Goal: Task Accomplishment & Management: Manage account settings

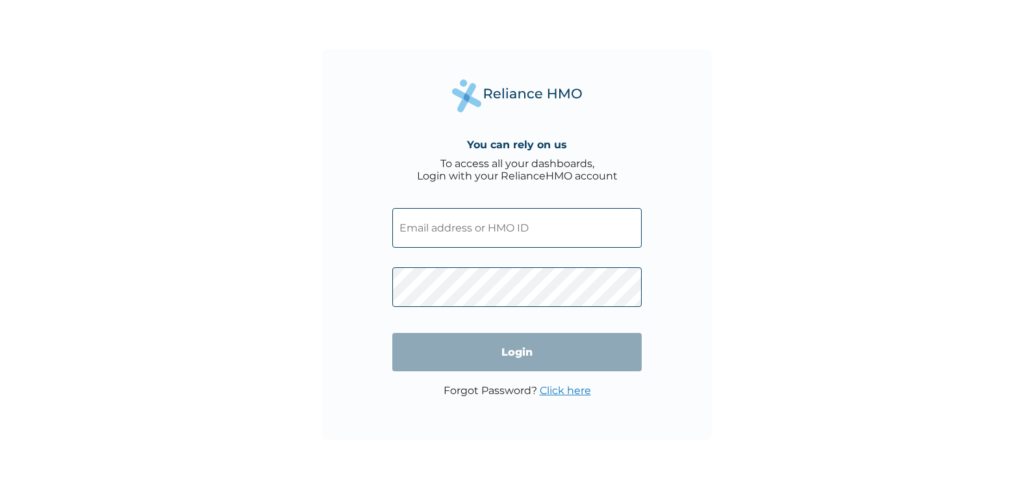
click at [487, 222] on input "text" at bounding box center [516, 228] width 249 height 40
type input "jerrymrakpor@gmail.com"
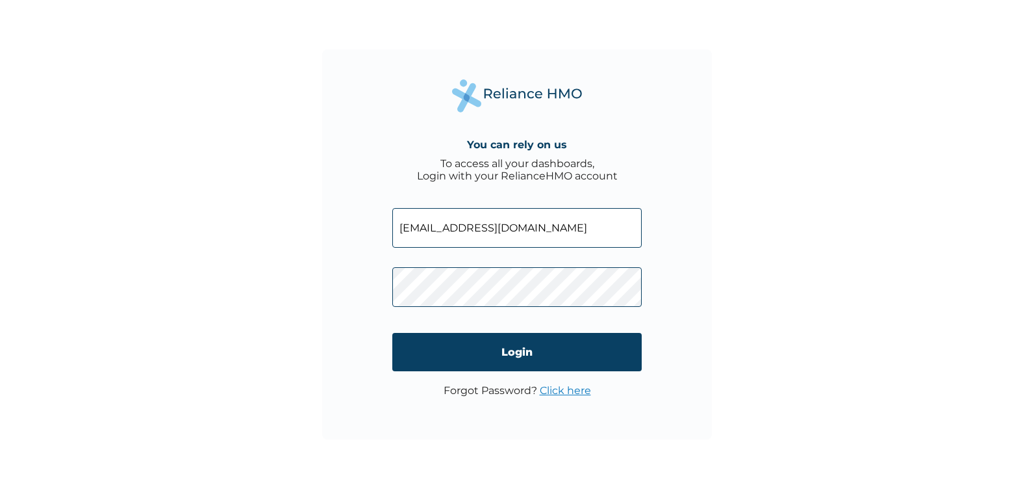
click at [548, 390] on link "Click here" at bounding box center [565, 390] width 51 height 12
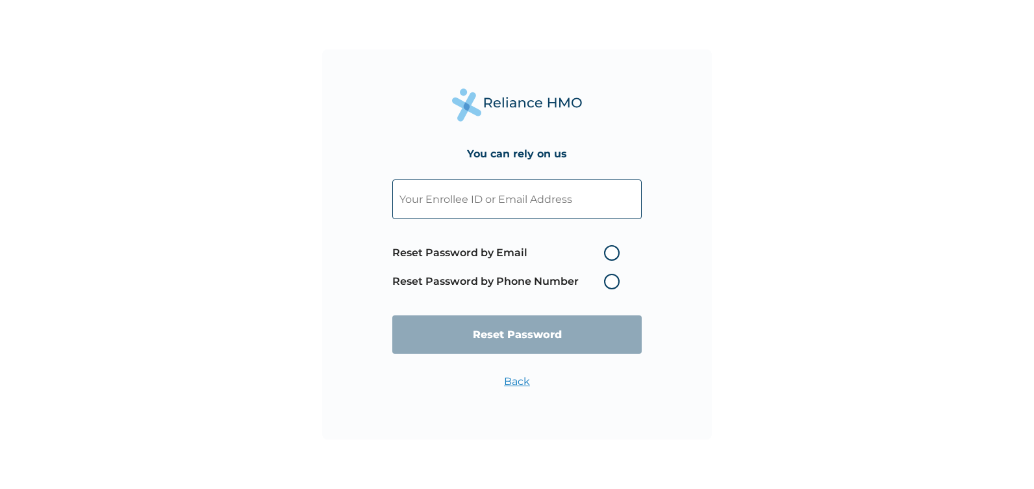
click at [524, 203] on input "text" at bounding box center [516, 199] width 249 height 40
type input "[EMAIL_ADDRESS][DOMAIN_NAME]"
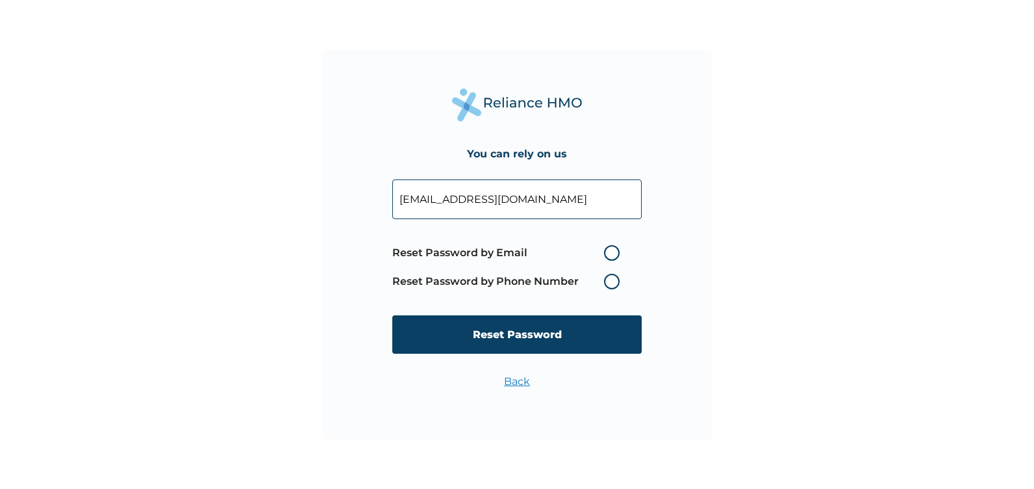
click at [613, 248] on label "Reset Password by Email" at bounding box center [509, 253] width 234 height 16
click at [607, 248] on input "Reset Password by Email" at bounding box center [596, 252] width 21 height 21
radio input "true"
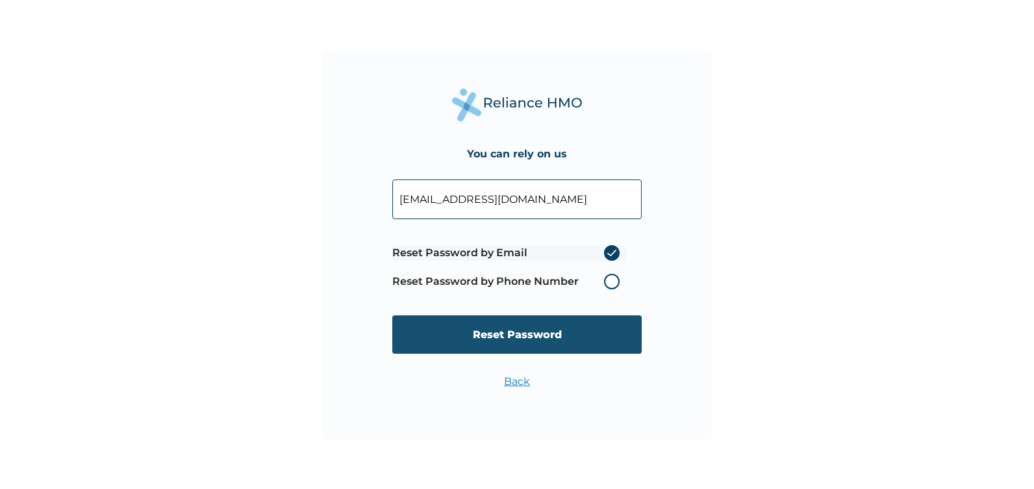
click at [519, 338] on input "Reset Password" at bounding box center [516, 334] width 249 height 38
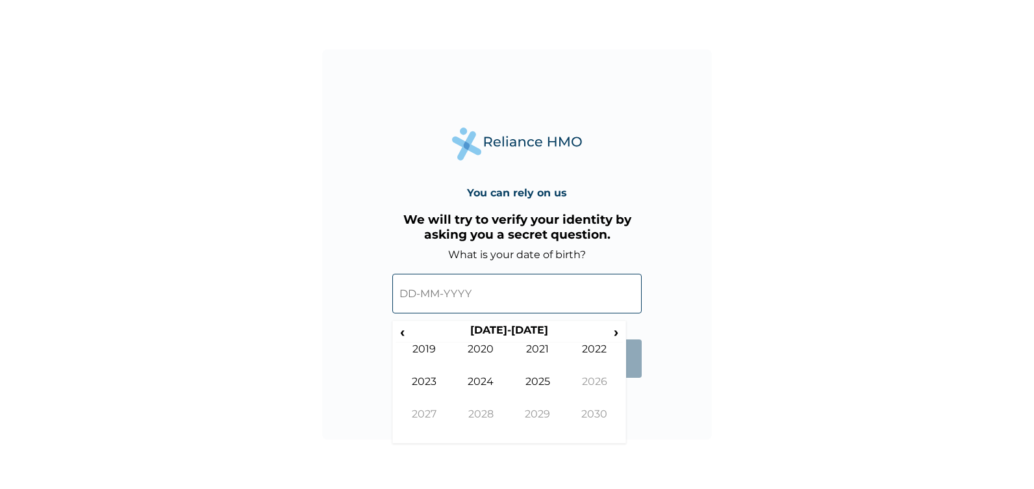
click at [415, 292] on input "text" at bounding box center [516, 294] width 249 height 40
click at [411, 330] on th "2020-2029" at bounding box center [508, 333] width 199 height 18
click at [399, 333] on span "‹" at bounding box center [403, 332] width 14 height 16
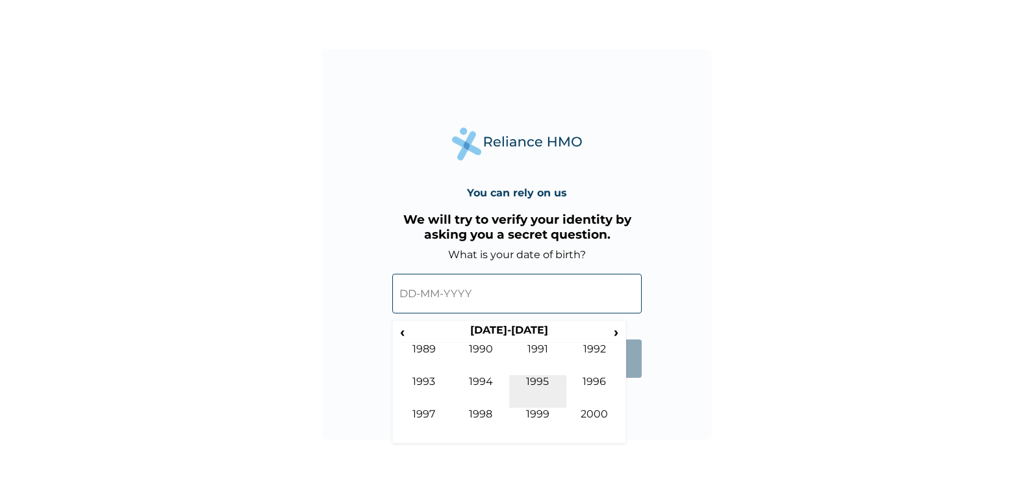
click at [535, 379] on td "1995" at bounding box center [537, 391] width 57 height 32
click at [438, 382] on td "May" at bounding box center [424, 391] width 57 height 32
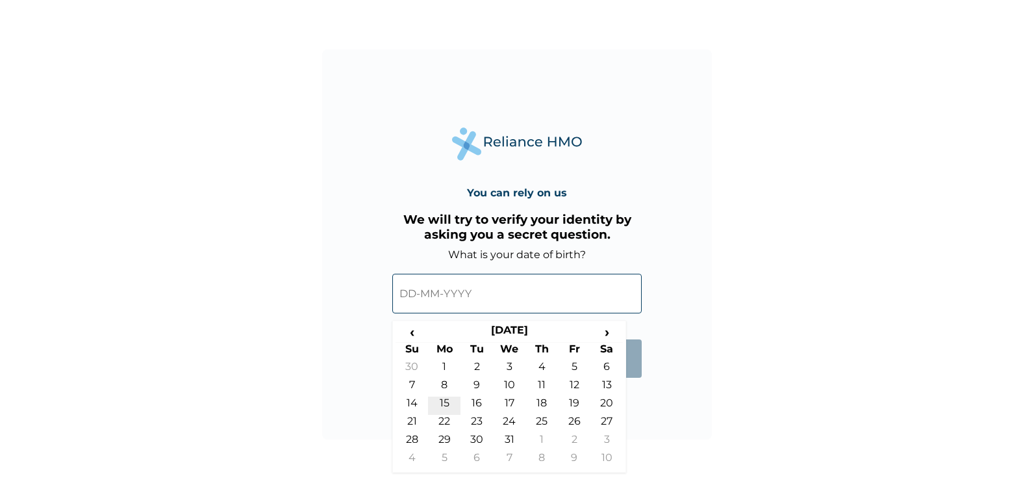
click at [451, 399] on td "15" at bounding box center [444, 405] width 32 height 18
type input "15-05-1995"
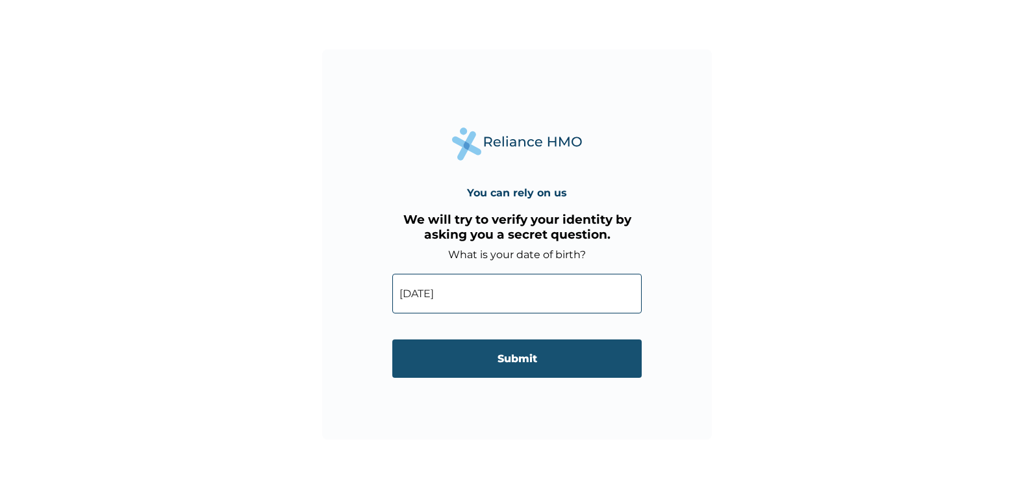
click at [490, 358] on input "Submit" at bounding box center [516, 358] width 249 height 38
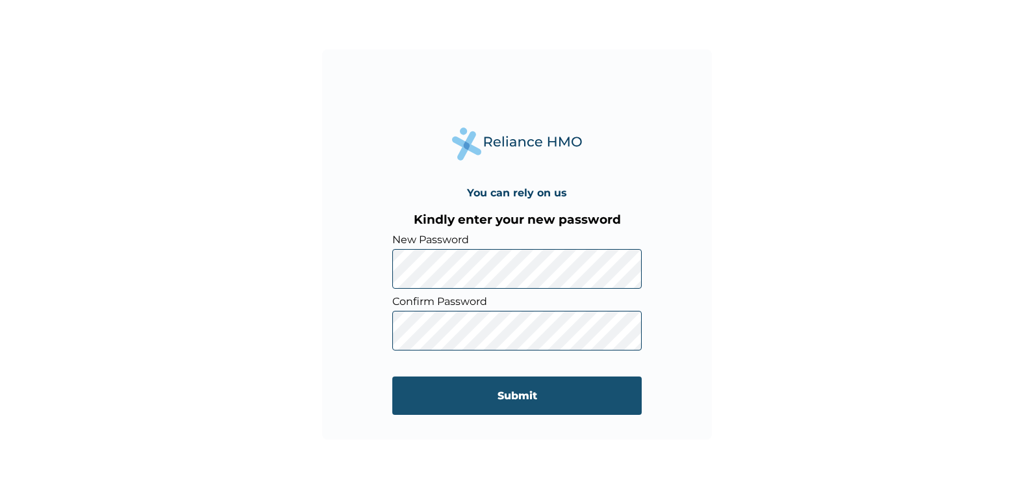
click at [515, 403] on input "Submit" at bounding box center [516, 395] width 249 height 38
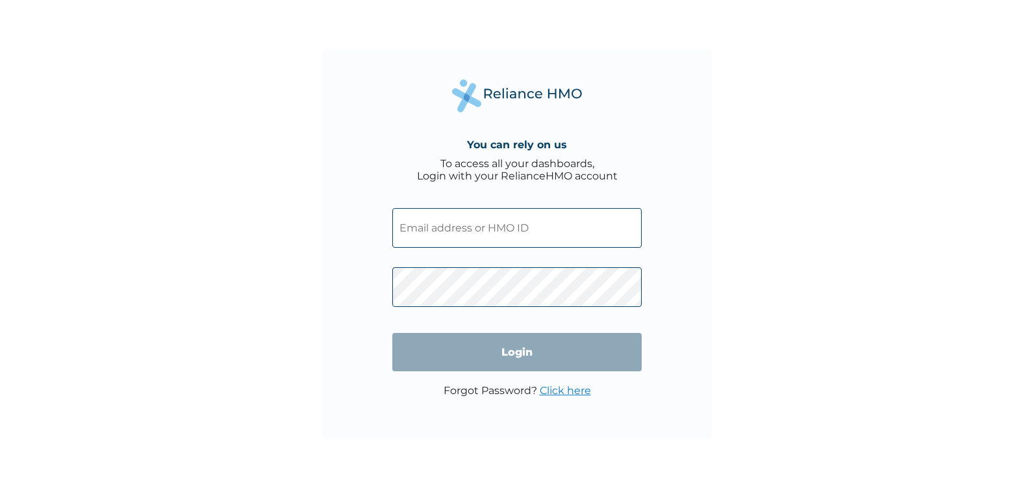
type input "[EMAIL_ADDRESS][DOMAIN_NAME]"
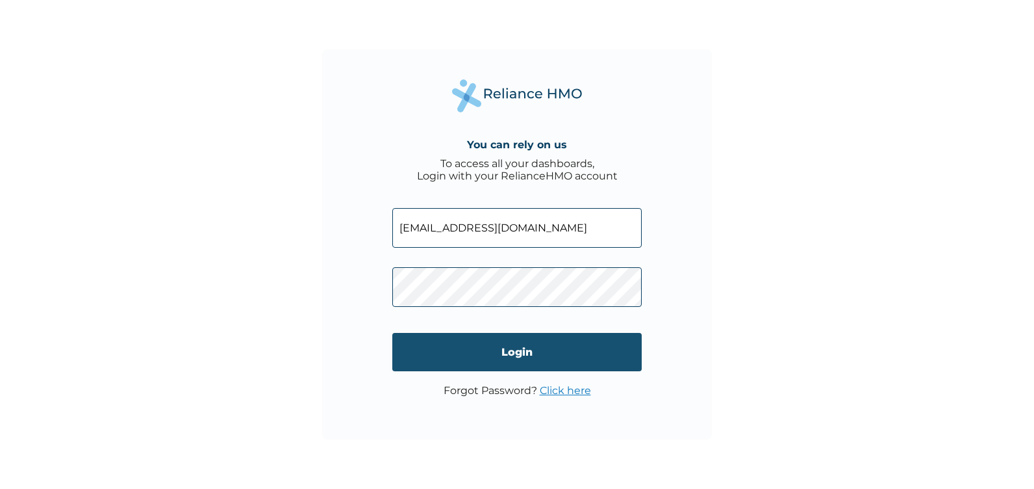
click at [498, 353] on input "Login" at bounding box center [516, 352] width 249 height 38
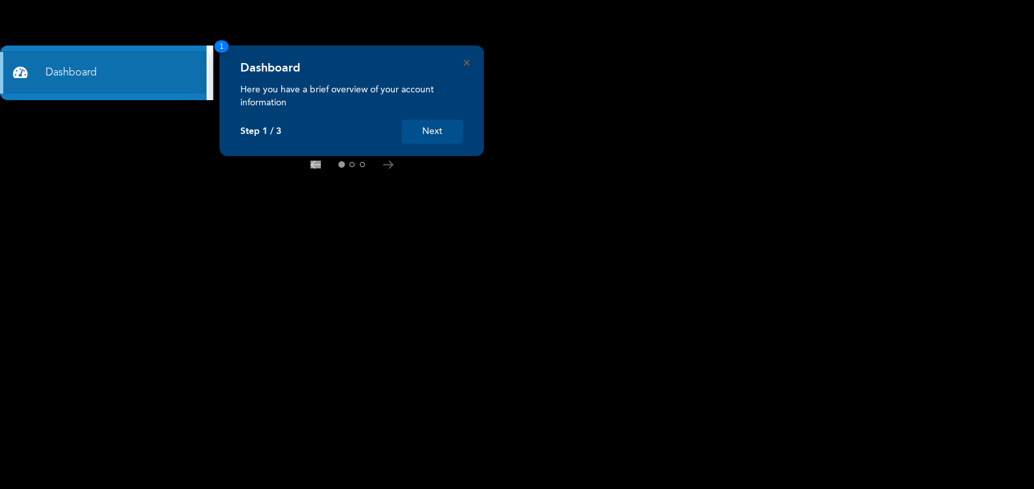
click at [427, 134] on button "Next" at bounding box center [432, 132] width 62 height 24
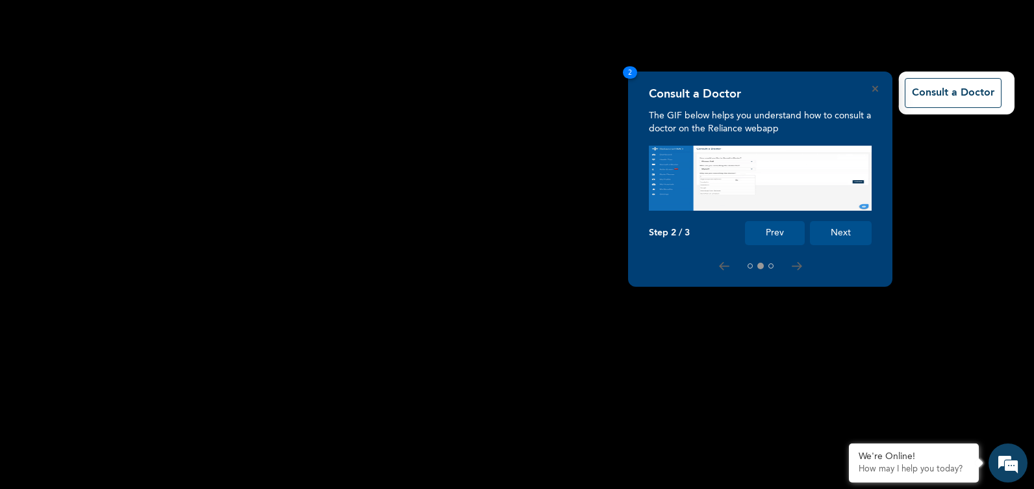
click at [824, 229] on button "Next" at bounding box center [841, 233] width 62 height 24
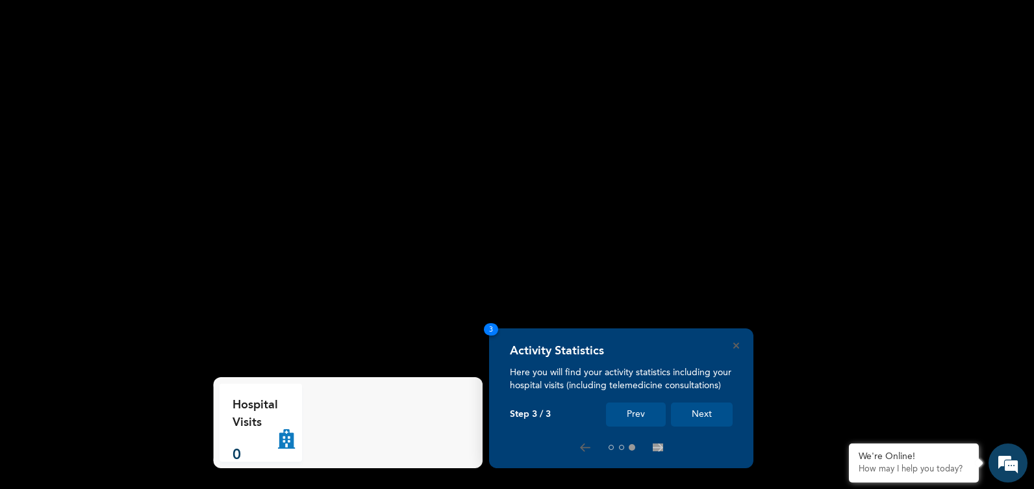
click at [711, 413] on button "Next" at bounding box center [702, 414] width 62 height 24
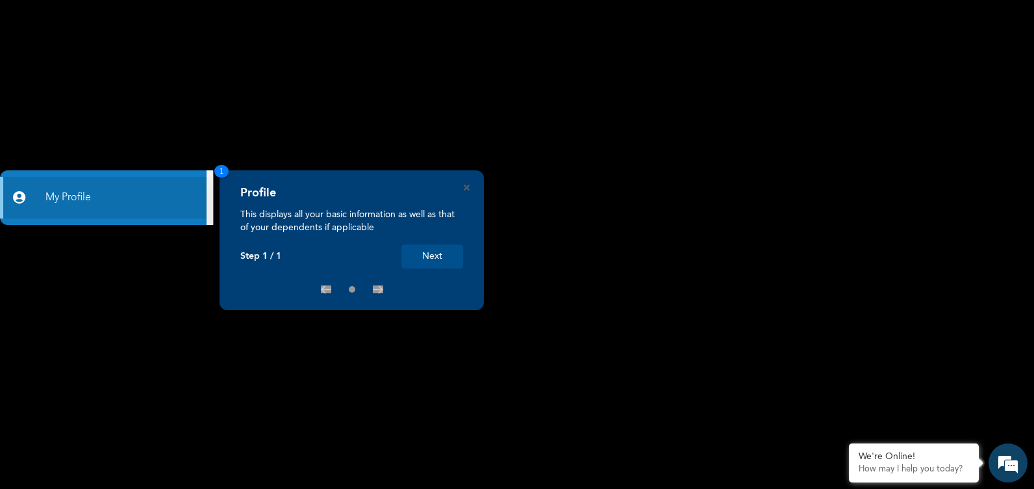
click at [429, 259] on button "Next" at bounding box center [432, 256] width 62 height 24
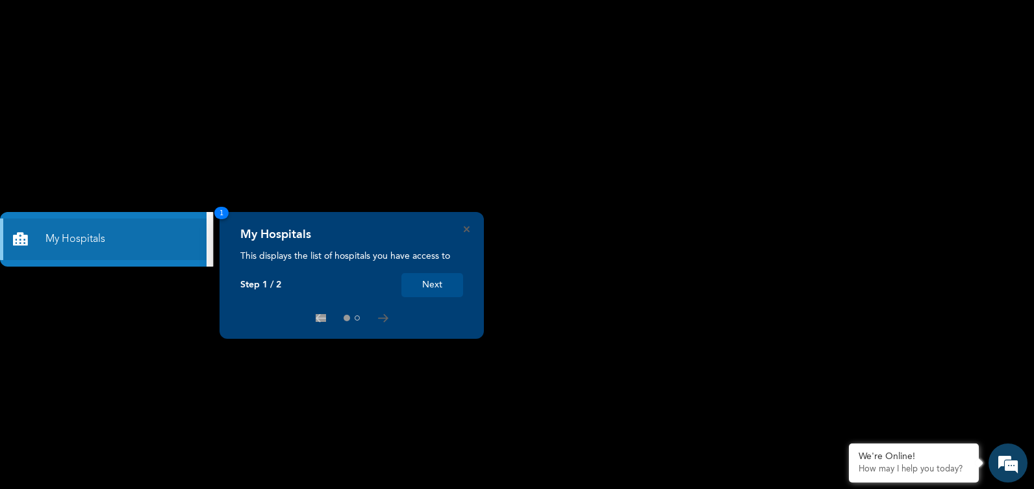
click at [437, 280] on button "Next" at bounding box center [432, 285] width 62 height 24
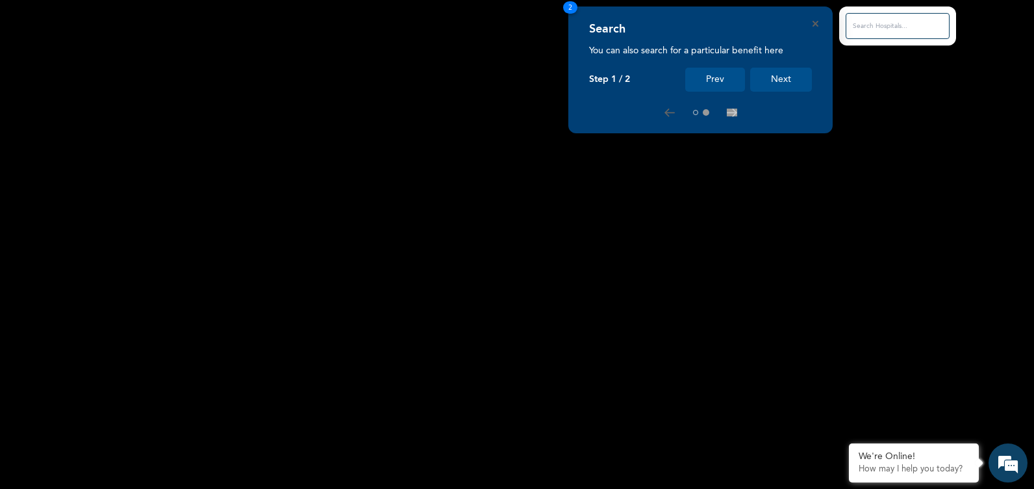
click at [805, 71] on button "Next" at bounding box center [781, 80] width 62 height 24
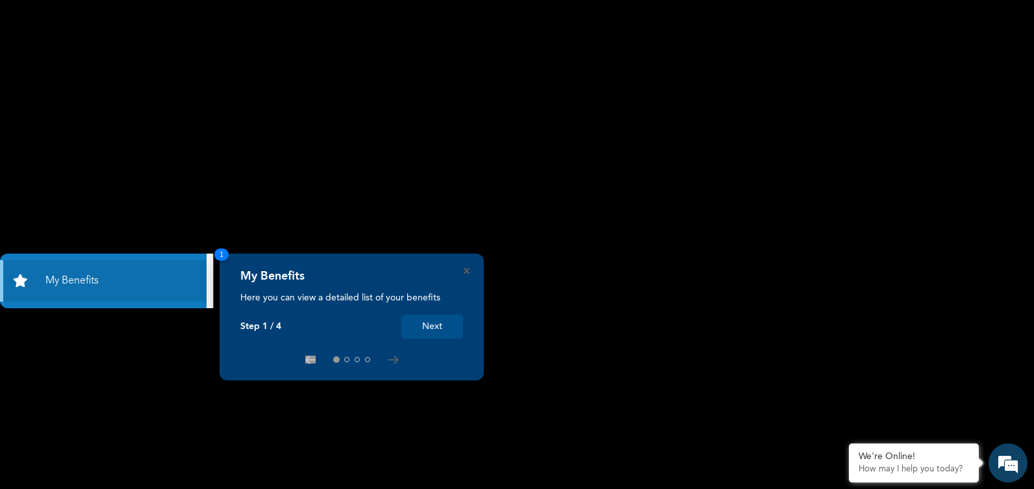
click at [431, 329] on button "Next" at bounding box center [432, 326] width 62 height 24
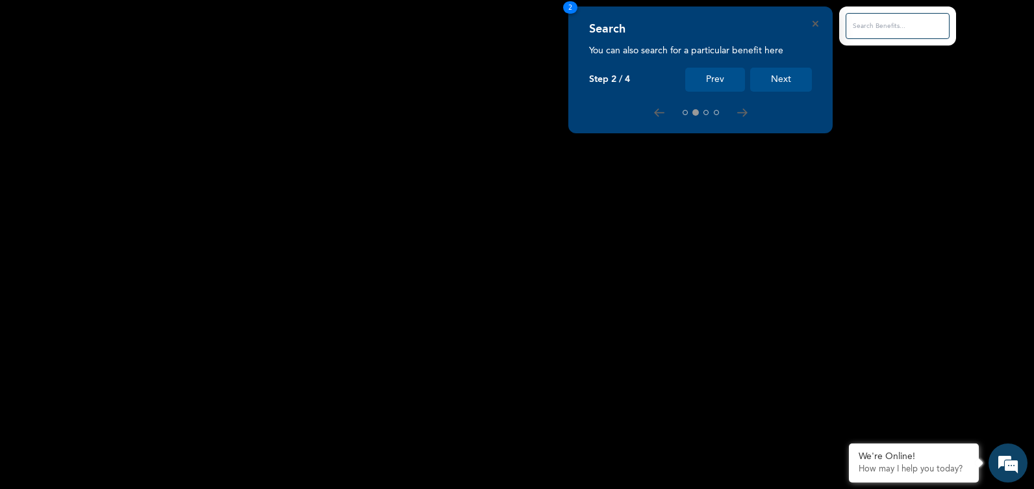
click at [776, 79] on button "Next" at bounding box center [781, 80] width 62 height 24
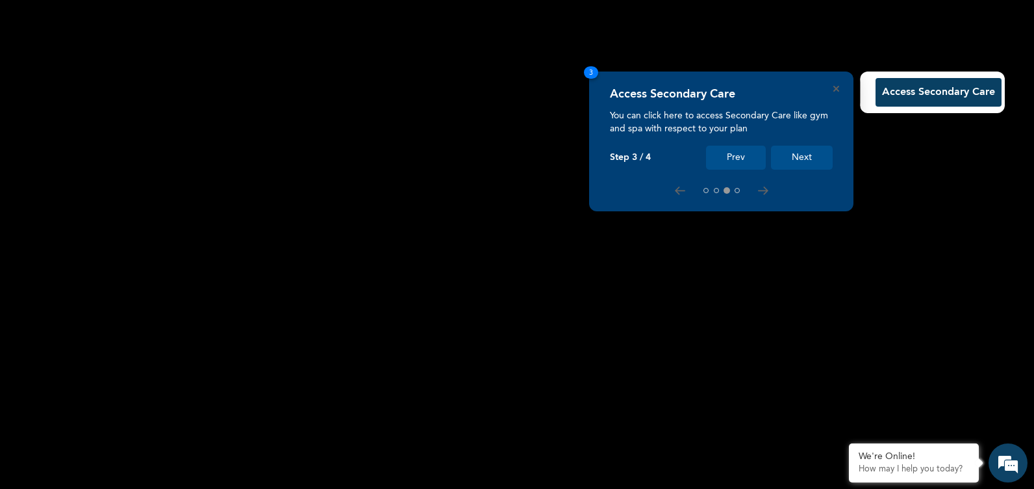
click at [802, 153] on button "Next" at bounding box center [802, 158] width 62 height 24
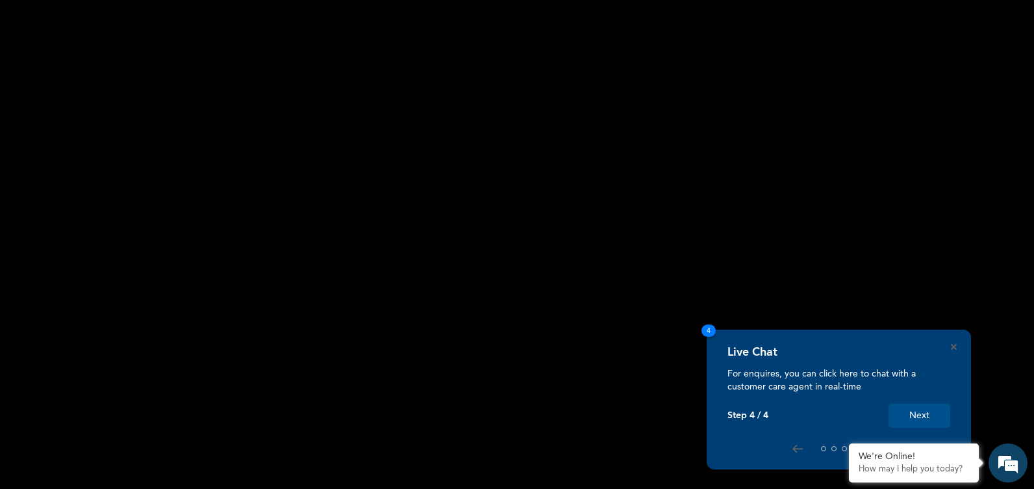
click at [921, 423] on button "Next" at bounding box center [920, 415] width 62 height 24
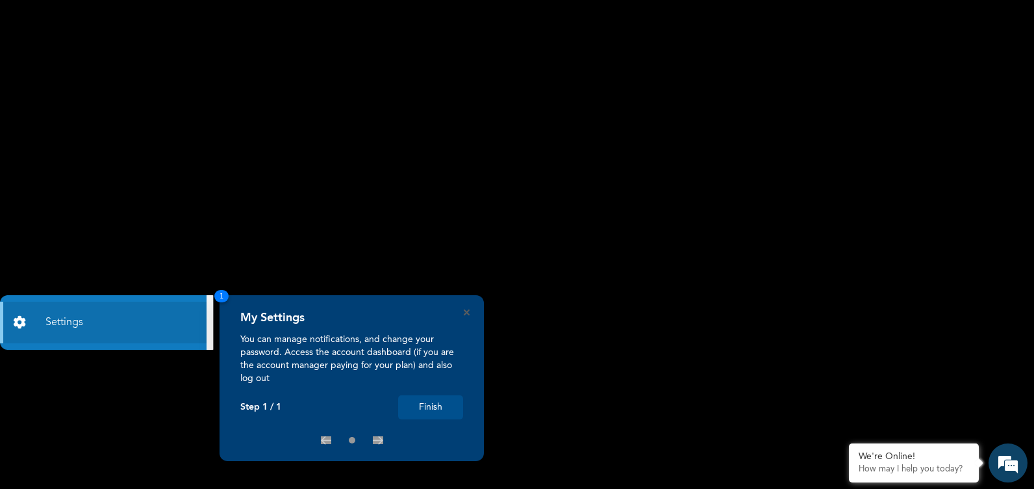
click at [448, 399] on button "Finish" at bounding box center [430, 407] width 65 height 24
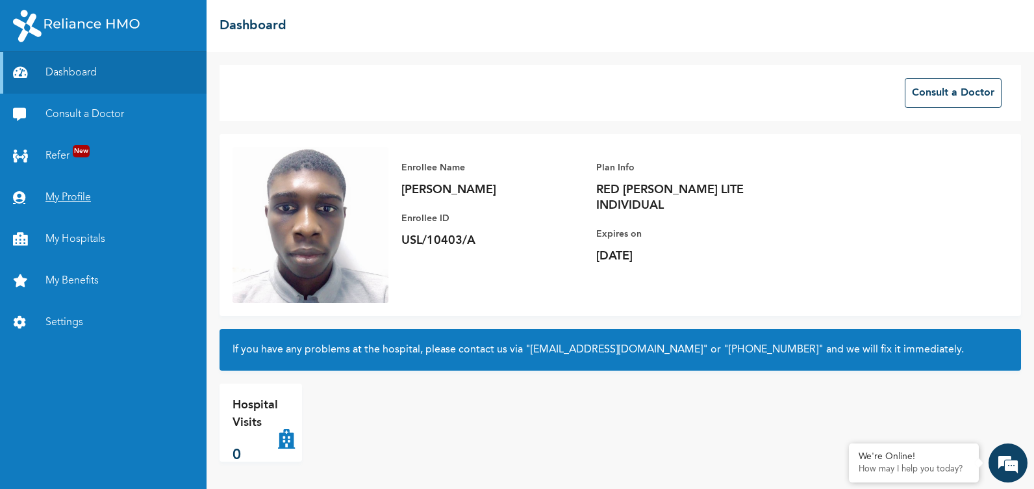
click at [81, 202] on link "My Profile" at bounding box center [103, 198] width 207 height 42
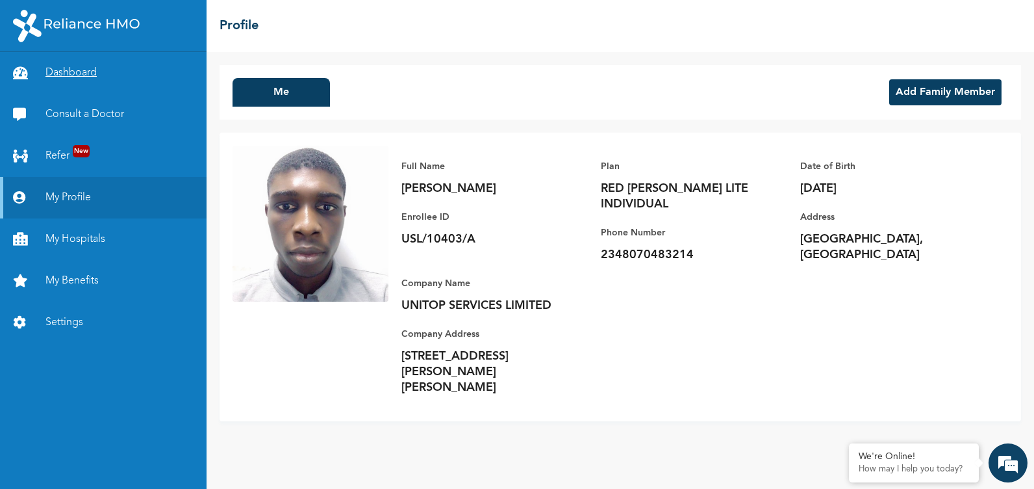
click at [73, 70] on link "Dashboard" at bounding box center [103, 73] width 207 height 42
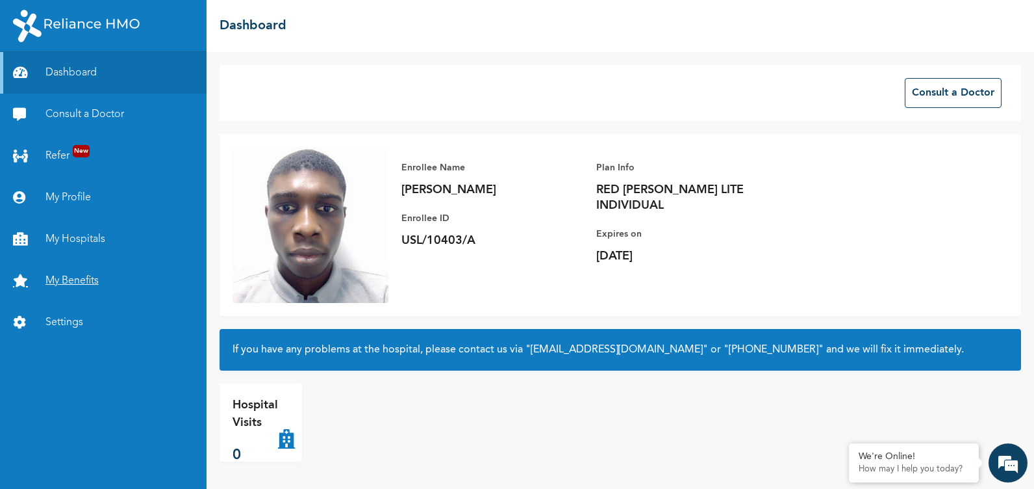
click at [78, 274] on link "My Benefits" at bounding box center [103, 281] width 207 height 42
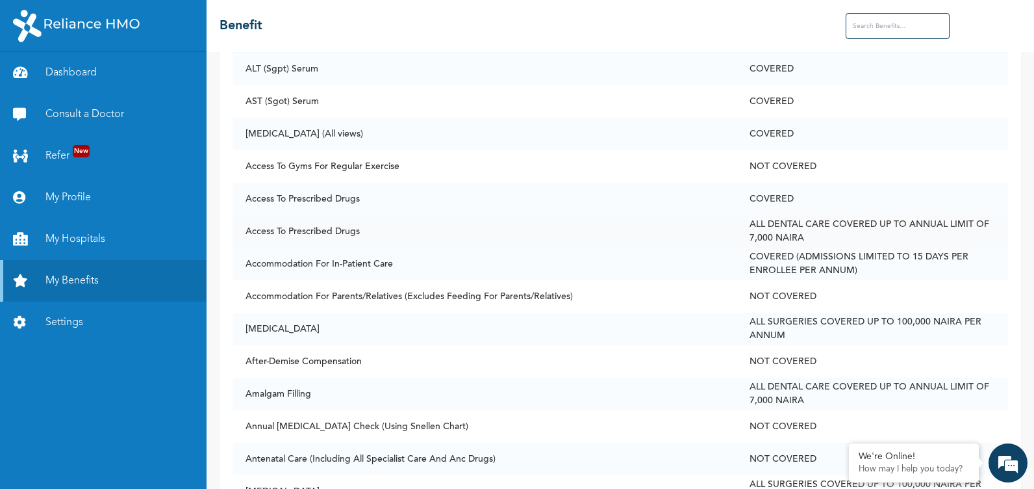
scroll to position [120, 0]
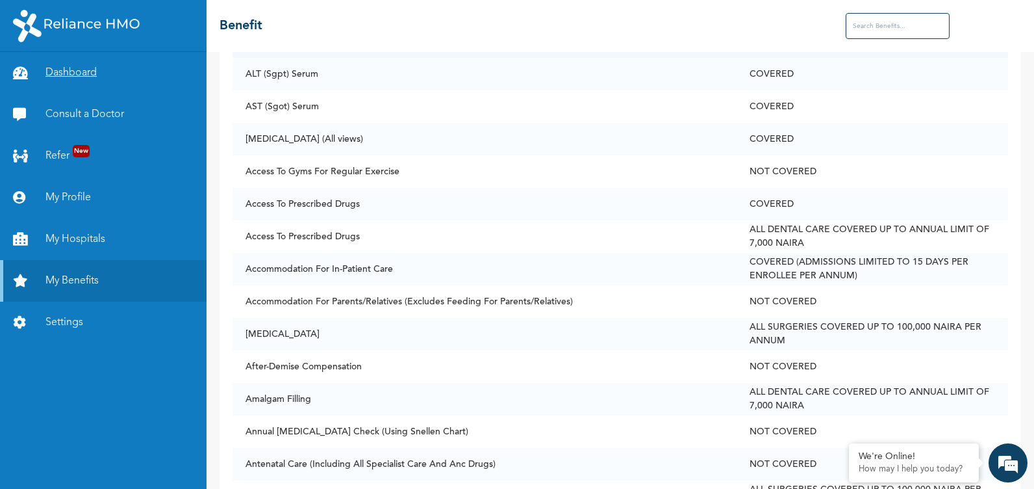
click at [82, 55] on link "Dashboard" at bounding box center [103, 73] width 207 height 42
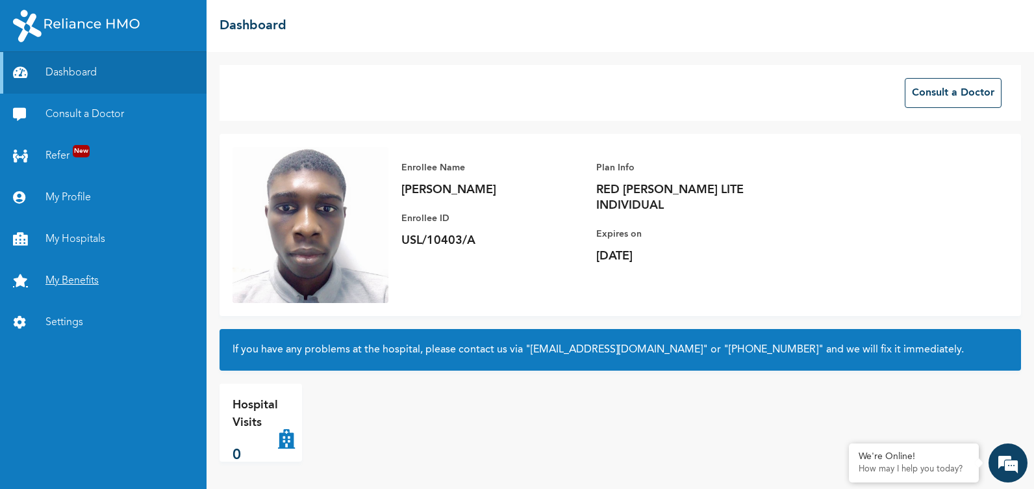
click at [92, 281] on link "My Benefits" at bounding box center [103, 281] width 207 height 42
